Goal: Task Accomplishment & Management: Manage account settings

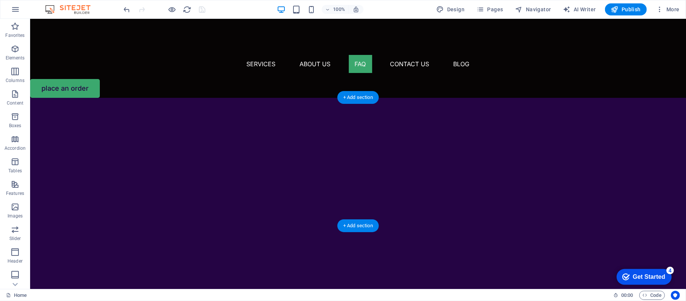
scroll to position [1545, 0]
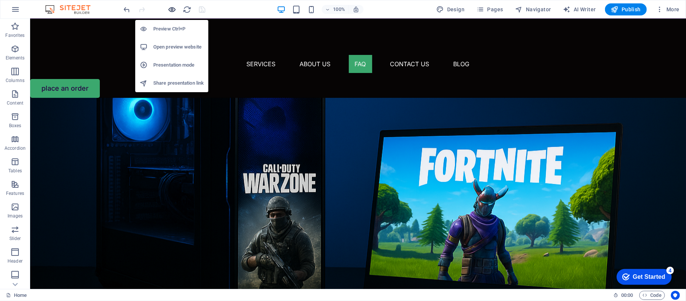
click at [169, 6] on icon "button" at bounding box center [172, 9] width 9 height 9
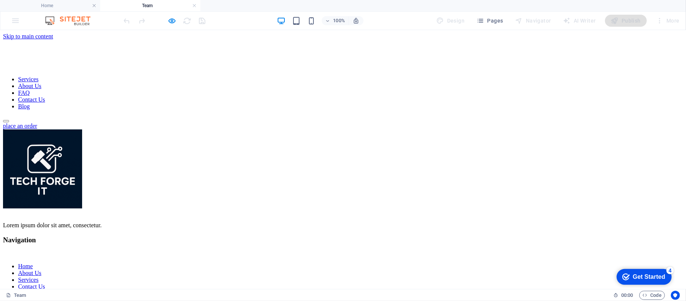
scroll to position [0, 0]
click at [195, 4] on link at bounding box center [194, 5] width 5 height 7
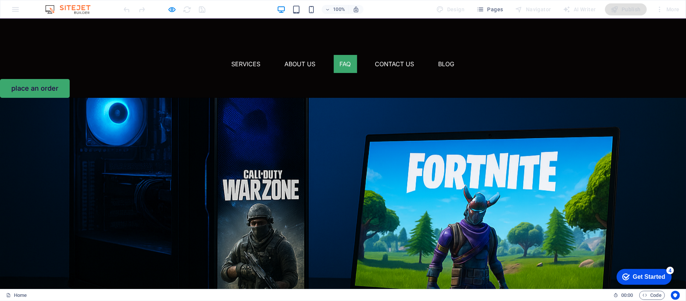
scroll to position [1545, 0]
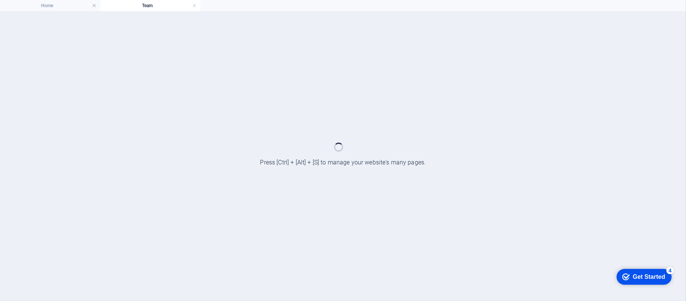
click at [191, 5] on h4 "Team" at bounding box center [150, 6] width 100 height 8
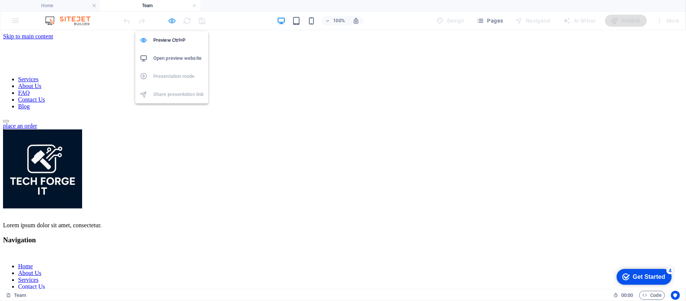
click at [176, 20] on icon "button" at bounding box center [172, 21] width 9 height 9
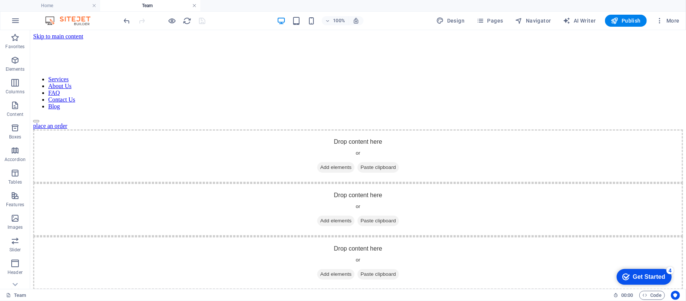
click at [193, 2] on link at bounding box center [194, 5] width 5 height 7
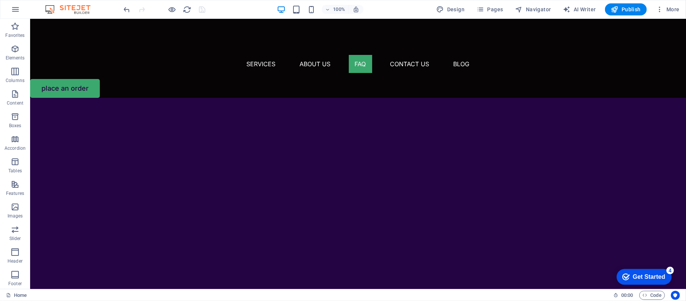
scroll to position [1545, 0]
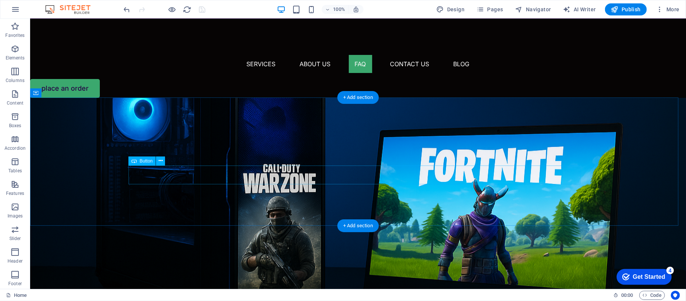
drag, startPoint x: 152, startPoint y: 172, endPoint x: 148, endPoint y: 168, distance: 6.4
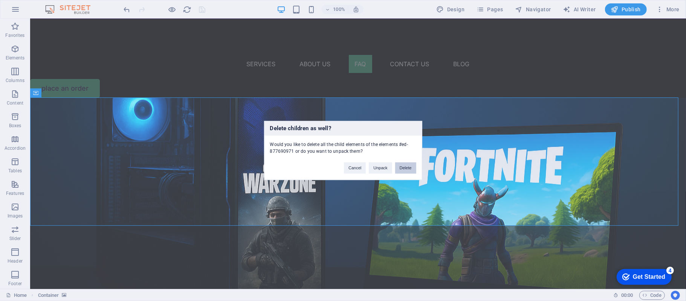
click at [410, 166] on button "Delete" at bounding box center [405, 168] width 21 height 11
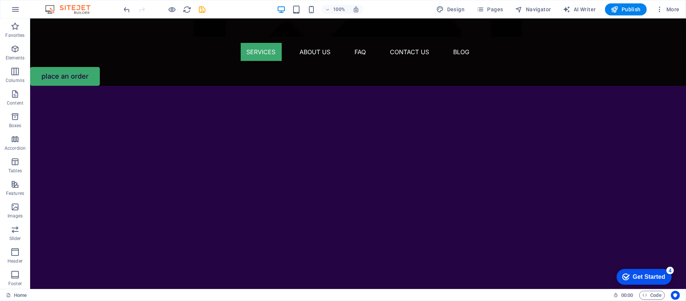
scroll to position [0, 0]
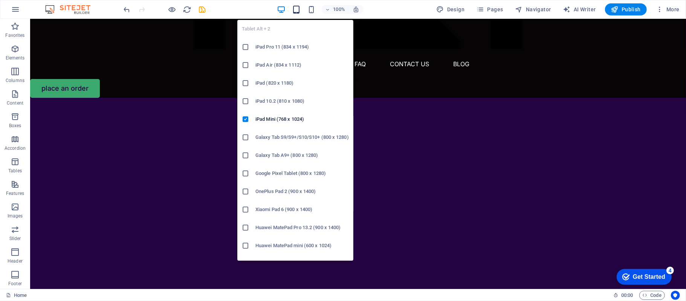
click at [299, 6] on icon "button" at bounding box center [296, 9] width 9 height 9
